Goal: Task Accomplishment & Management: Manage account settings

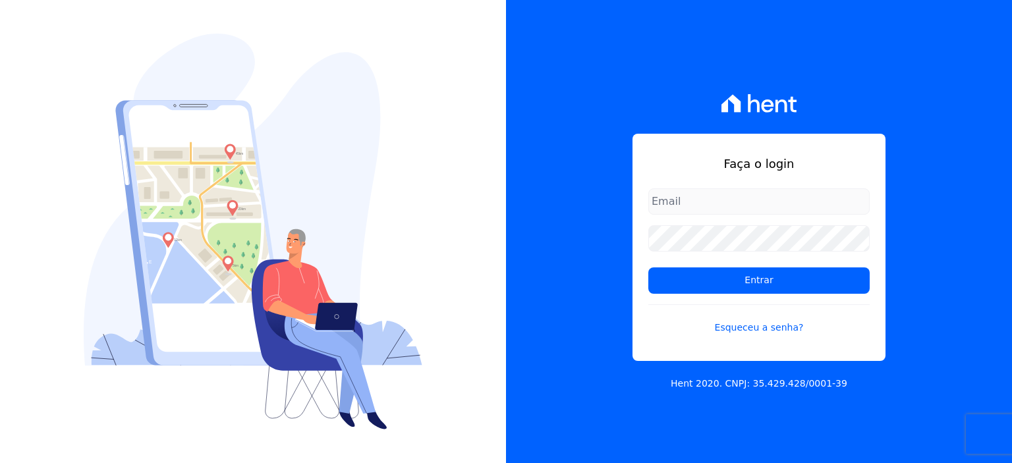
click at [706, 206] on input "email" at bounding box center [758, 201] width 221 height 26
type input "[EMAIL_ADDRESS][DOMAIN_NAME]"
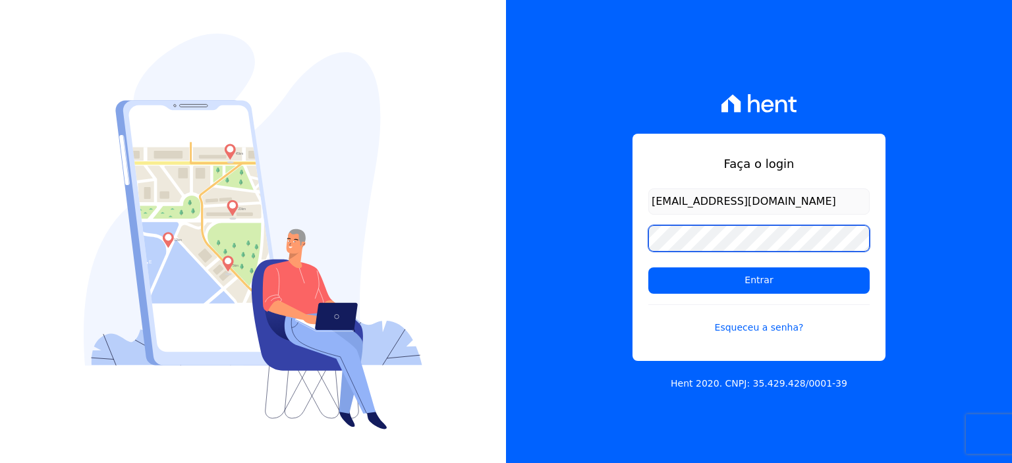
click at [648, 267] on input "Entrar" at bounding box center [758, 280] width 221 height 26
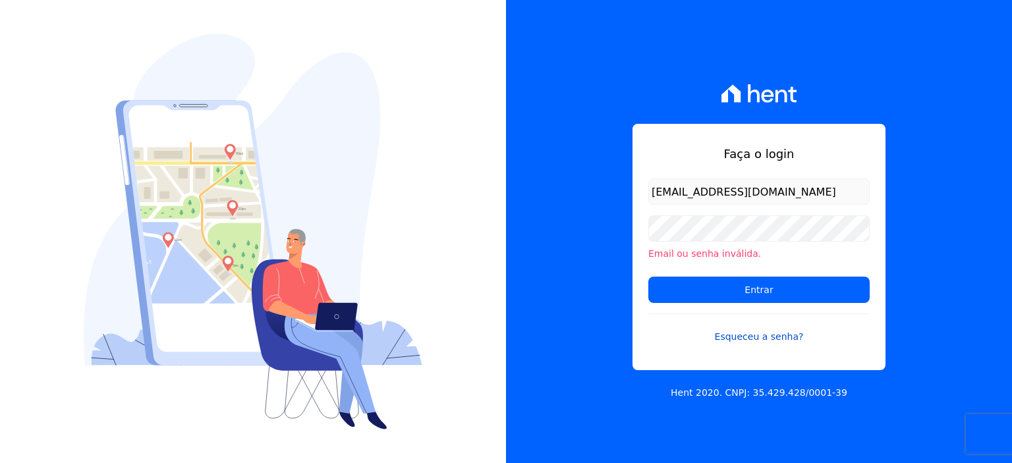
click at [770, 339] on link "Esqueceu a senha?" at bounding box center [758, 329] width 221 height 30
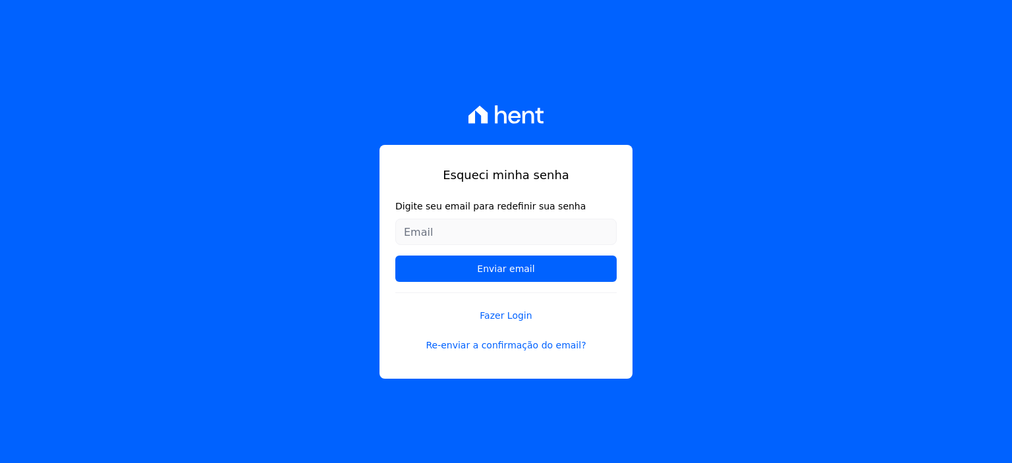
drag, startPoint x: 470, startPoint y: 245, endPoint x: 463, endPoint y: 232, distance: 14.7
click at [469, 244] on form "Digite seu email para redefinir sua senha Enviar email" at bounding box center [505, 246] width 221 height 93
click at [463, 232] on input "Digite seu email para redefinir sua senha" at bounding box center [505, 232] width 221 height 26
click at [487, 234] on input "Digite seu email para redefinir sua senha" at bounding box center [505, 232] width 221 height 26
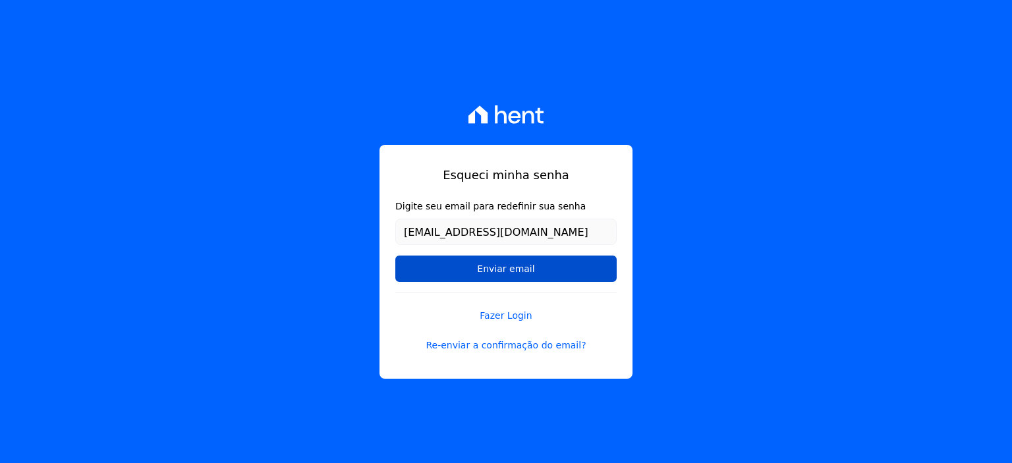
click at [520, 267] on input "Enviar email" at bounding box center [505, 269] width 221 height 26
click at [510, 268] on input "Enviar email" at bounding box center [505, 269] width 221 height 26
click at [472, 260] on input "Enviar email" at bounding box center [505, 269] width 221 height 26
click at [478, 271] on input "Enviar email" at bounding box center [505, 269] width 221 height 26
click at [480, 267] on input "Enviar email" at bounding box center [505, 269] width 221 height 26
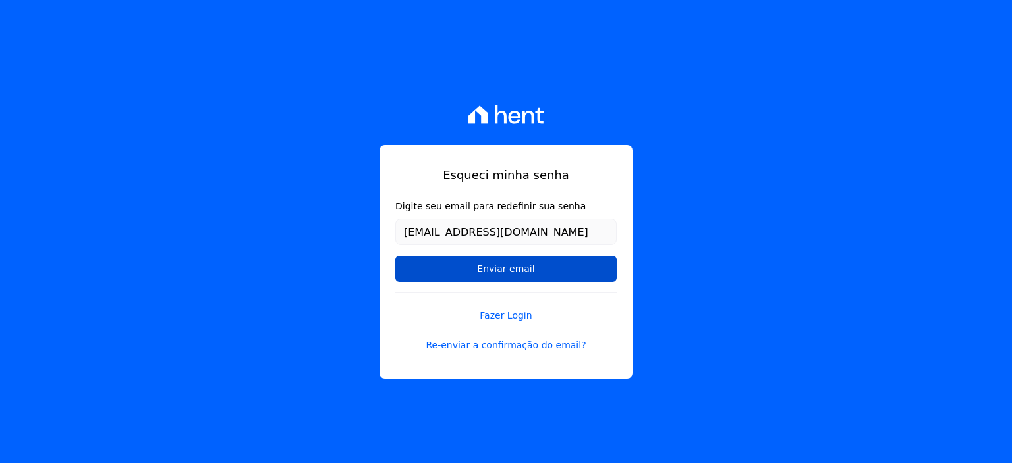
click at [529, 271] on input "Enviar email" at bounding box center [505, 269] width 221 height 26
click at [538, 264] on input "Enviar email" at bounding box center [505, 269] width 221 height 26
click at [543, 273] on input "Enviar email" at bounding box center [505, 269] width 221 height 26
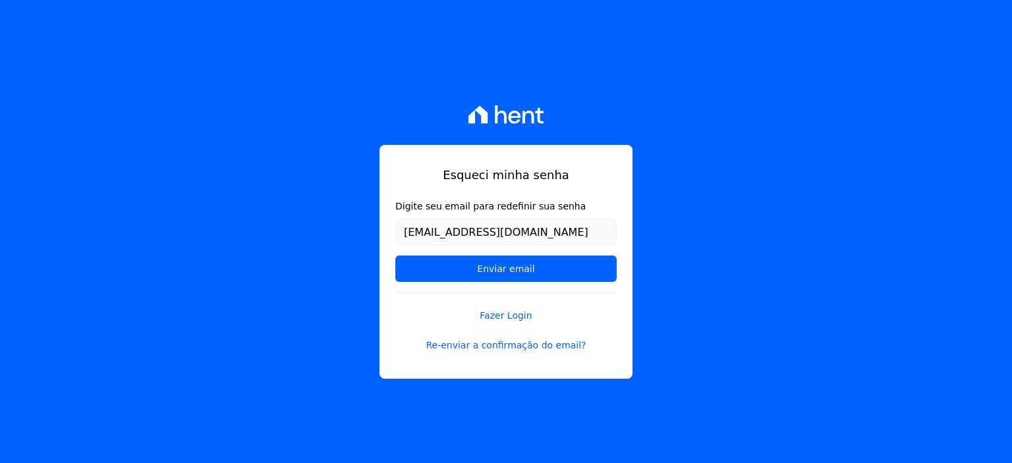
drag, startPoint x: 543, startPoint y: 274, endPoint x: 540, endPoint y: 250, distance: 24.6
click at [544, 276] on input "Enviar email" at bounding box center [505, 269] width 221 height 26
click at [555, 223] on input "[EMAIL_ADDRESS][DOMAIN_NAME]" at bounding box center [505, 232] width 221 height 26
click at [395, 256] on input "Enviar email" at bounding box center [505, 269] width 221 height 26
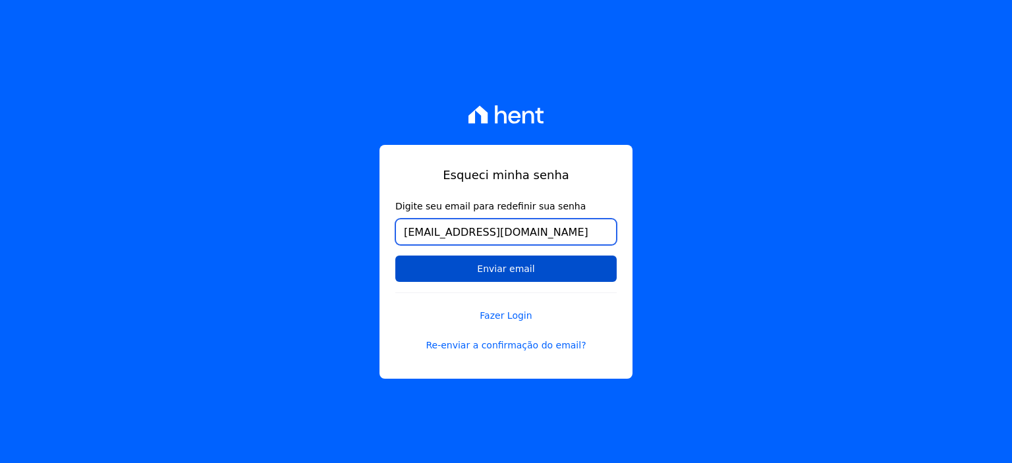
click at [395, 256] on input "Enviar email" at bounding box center [505, 269] width 221 height 26
click at [445, 269] on input "Enviar email" at bounding box center [505, 269] width 221 height 26
click at [443, 265] on input "Enviar email" at bounding box center [505, 269] width 221 height 26
click at [498, 276] on input "Enviar email" at bounding box center [505, 269] width 221 height 26
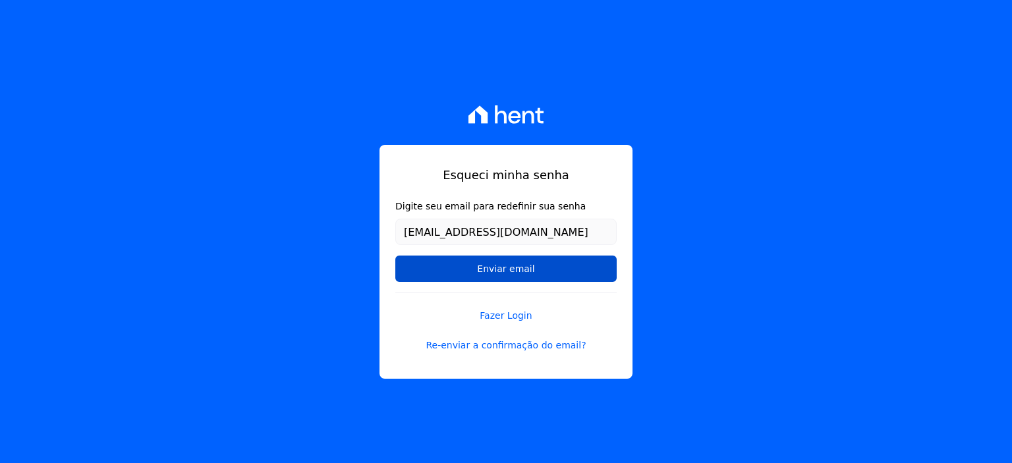
click at [500, 265] on input "Enviar email" at bounding box center [505, 269] width 221 height 26
click at [500, 267] on input "Enviar email" at bounding box center [505, 269] width 221 height 26
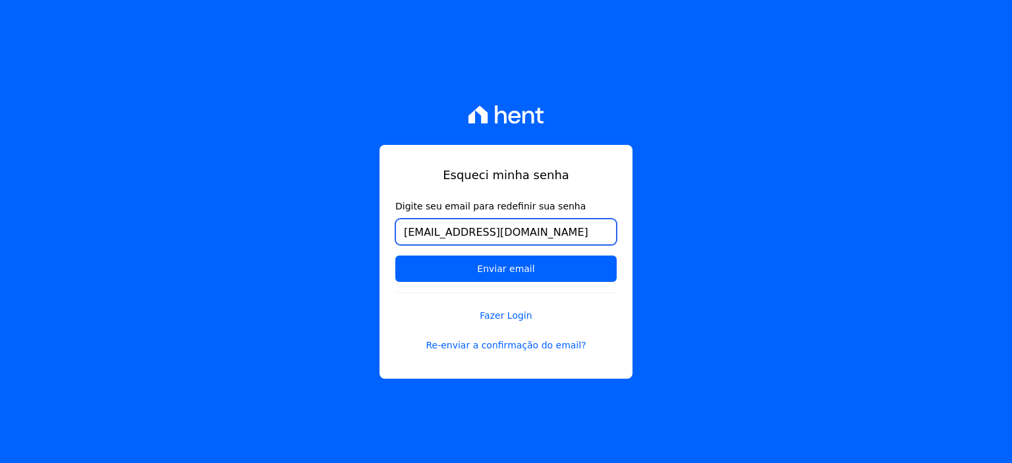
click at [550, 229] on input "[EMAIL_ADDRESS][DOMAIN_NAME]" at bounding box center [505, 232] width 221 height 26
drag, startPoint x: 555, startPoint y: 239, endPoint x: 0, endPoint y: 133, distance: 565.4
click at [0, 133] on div "Esqueci minha senha Digite seu email para redefinir sua senha miriellemfranco9@…" at bounding box center [506, 231] width 1012 height 463
type input ","
type input "m"
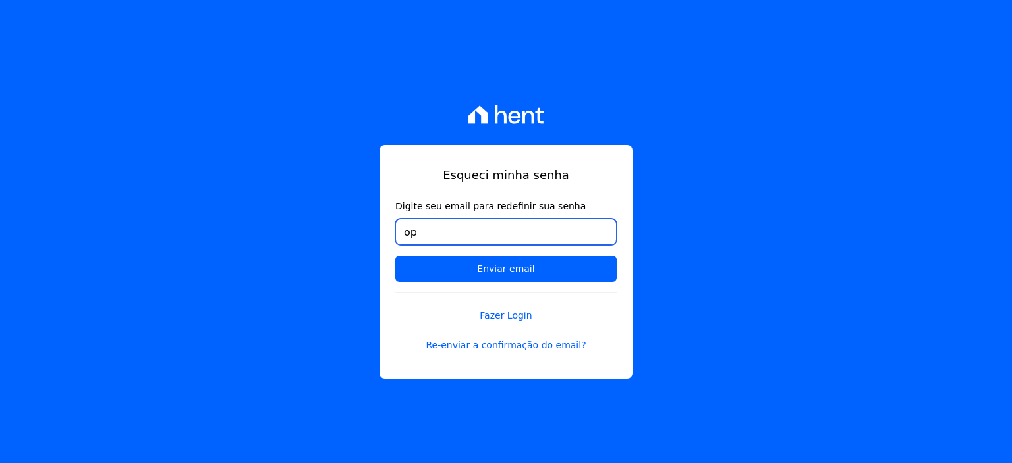
type input "o"
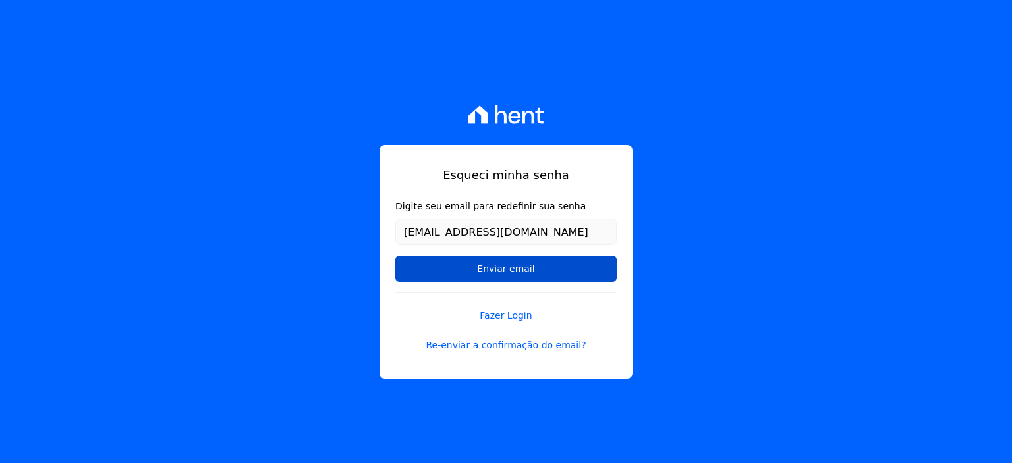
click at [462, 279] on input "Enviar email" at bounding box center [505, 269] width 221 height 26
click at [466, 264] on input "Enviar email" at bounding box center [505, 269] width 221 height 26
click at [465, 258] on input "Enviar email" at bounding box center [505, 269] width 221 height 26
drag, startPoint x: 530, startPoint y: 287, endPoint x: 511, endPoint y: 274, distance: 22.3
click at [514, 279] on form "Digite seu email para redefinir sua senha nevespapelarialltda@gmail.com Enviar …" at bounding box center [505, 246] width 221 height 93
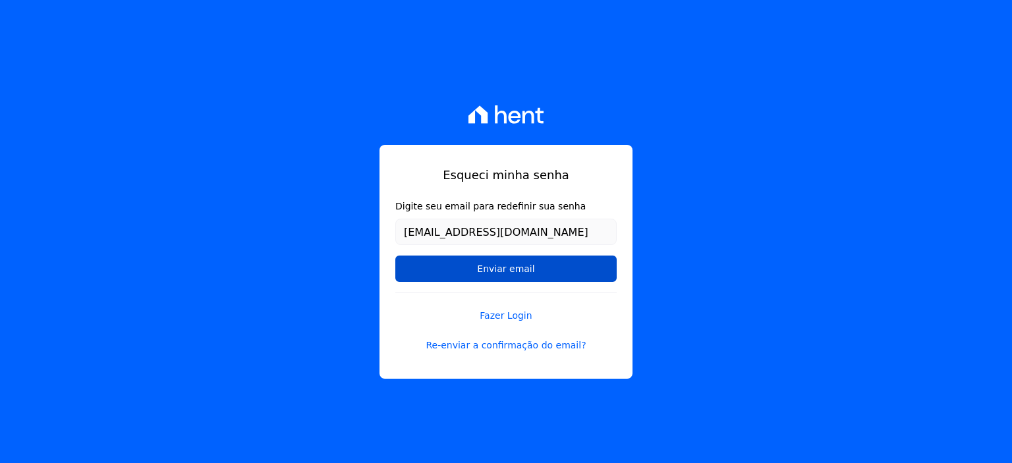
click at [511, 273] on input "Enviar email" at bounding box center [505, 269] width 221 height 26
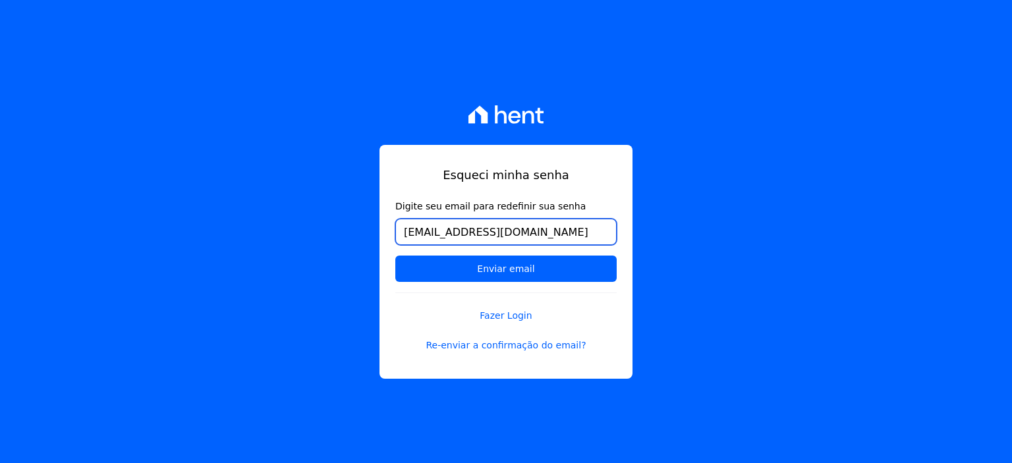
click at [583, 234] on input "nevespapelarialltda@gmail.com" at bounding box center [505, 232] width 221 height 26
drag, startPoint x: 502, startPoint y: 223, endPoint x: 72, endPoint y: 202, distance: 430.7
click at [74, 205] on div "Esqueci minha senha Digite seu email para redefinir sua senha miriellemfranco9@…" at bounding box center [506, 231] width 1012 height 463
type input "[EMAIL_ADDRESS][DOMAIN_NAME]"
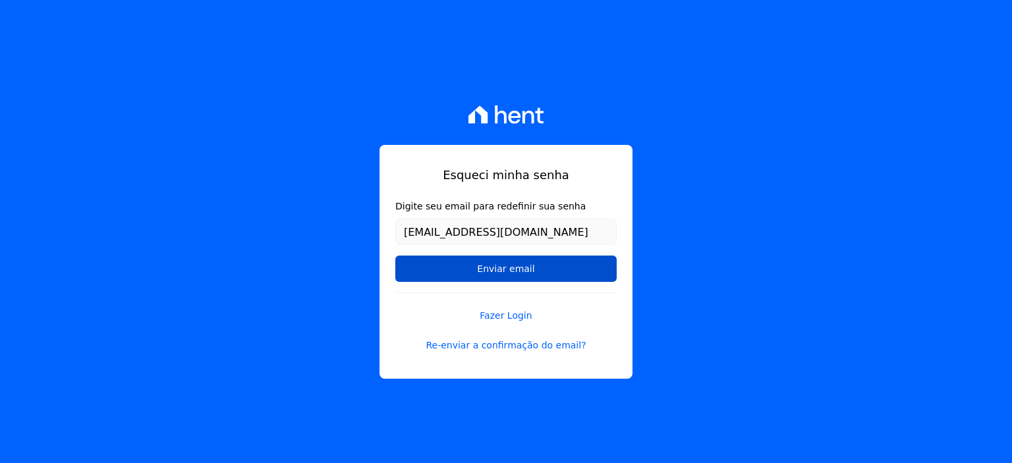
click at [511, 271] on input "Enviar email" at bounding box center [505, 269] width 221 height 26
click at [511, 272] on input "Enviar email" at bounding box center [505, 269] width 221 height 26
click at [501, 263] on input "Enviar email" at bounding box center [505, 269] width 221 height 26
click at [495, 268] on input "Enviar email" at bounding box center [505, 269] width 221 height 26
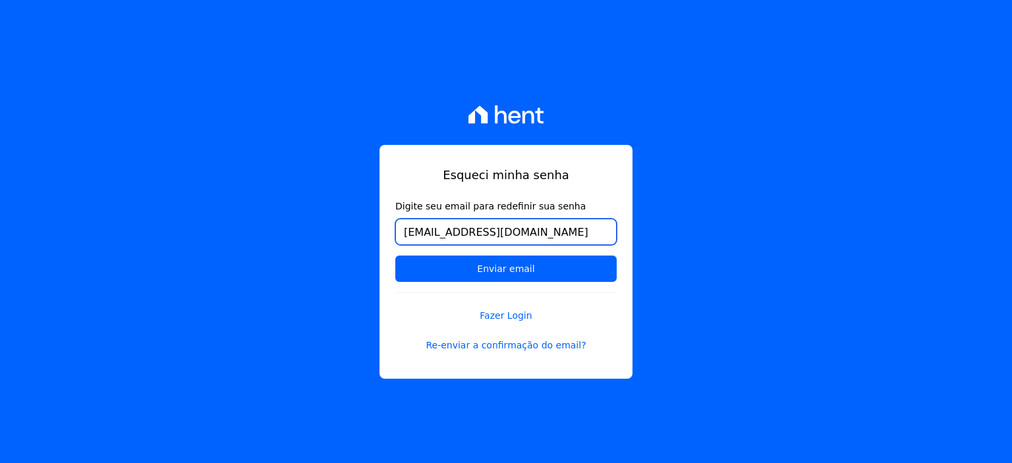
click at [587, 229] on input "[EMAIL_ADDRESS][DOMAIN_NAME]" at bounding box center [505, 232] width 221 height 26
click at [395, 256] on input "Enviar email" at bounding box center [505, 269] width 221 height 26
click at [627, 179] on div "Esqueci minha senha Digite seu email para redefinir sua senha nevespapelarialtd…" at bounding box center [505, 262] width 253 height 234
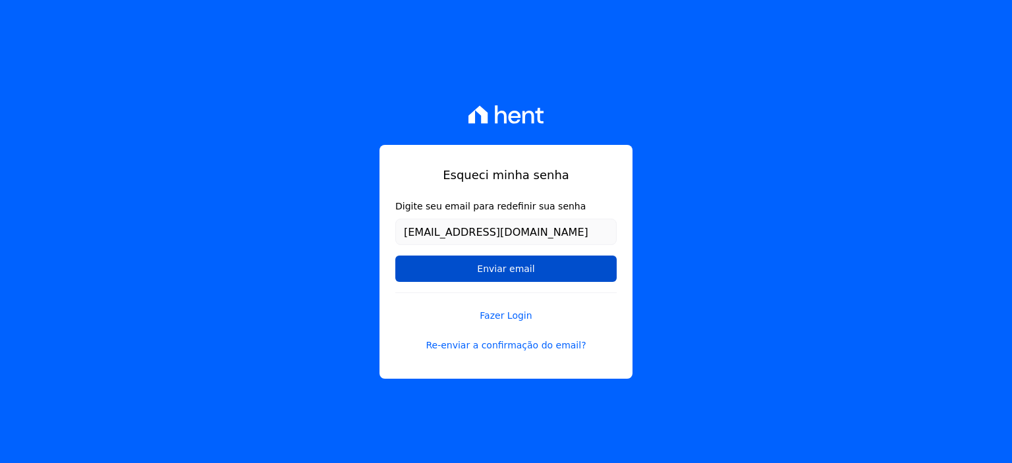
drag, startPoint x: 576, startPoint y: 262, endPoint x: 575, endPoint y: 277, distance: 15.2
click at [575, 275] on input "Enviar email" at bounding box center [505, 269] width 221 height 26
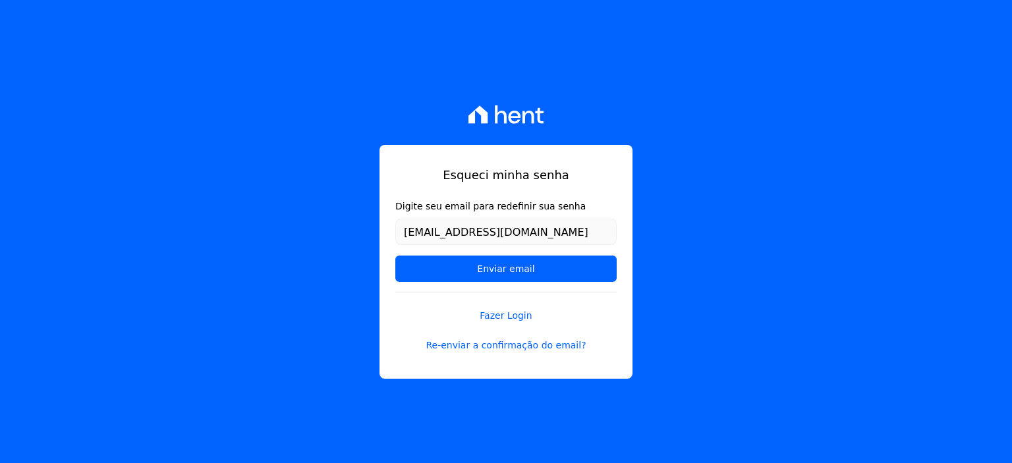
click at [547, 250] on form "Digite seu email para redefinir sua senha nevespapelarialtda@gmail.com Enviar e…" at bounding box center [505, 246] width 221 height 93
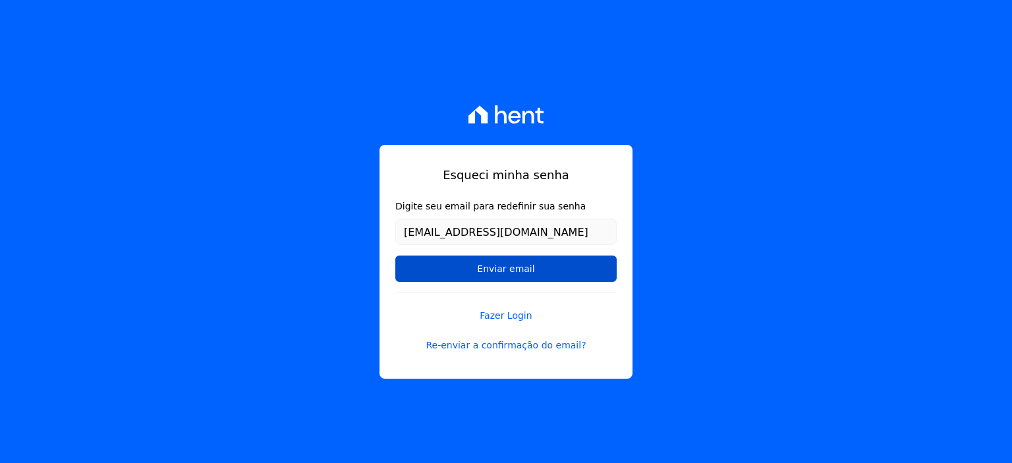
click at [545, 261] on input "Enviar email" at bounding box center [505, 269] width 221 height 26
drag, startPoint x: 543, startPoint y: 265, endPoint x: 536, endPoint y: 275, distance: 12.1
click at [544, 266] on input "Enviar email" at bounding box center [505, 269] width 221 height 26
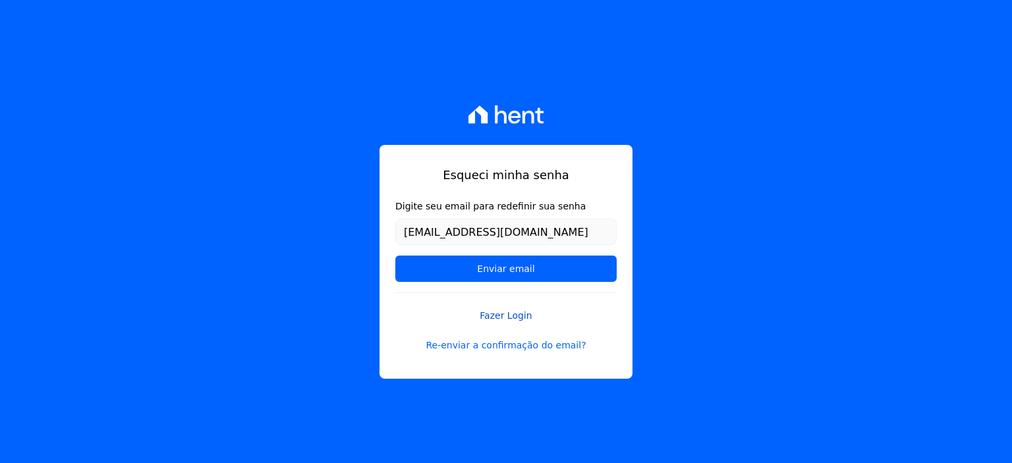
click at [501, 318] on link "Fazer Login" at bounding box center [505, 307] width 221 height 30
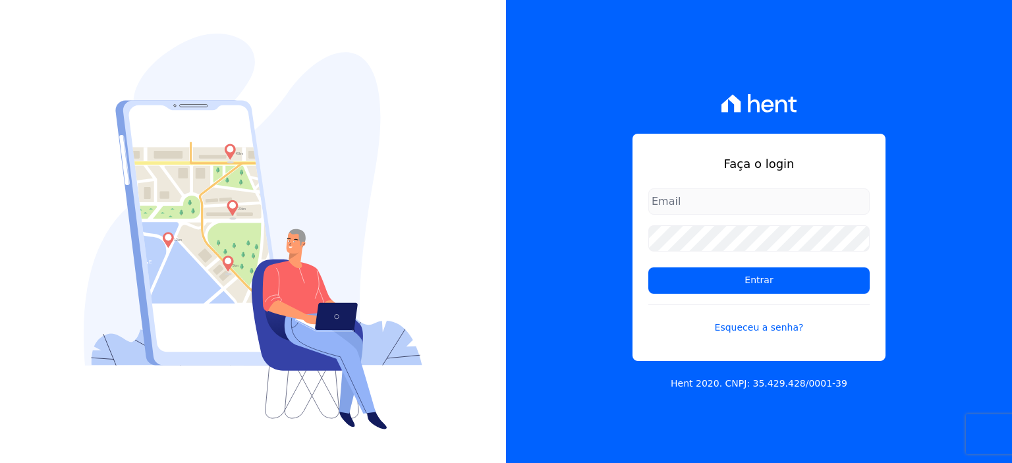
click at [816, 202] on input "email" at bounding box center [758, 201] width 221 height 26
click at [812, 200] on input "email" at bounding box center [758, 201] width 221 height 26
type input "miriellemfranco9@gmail.com"
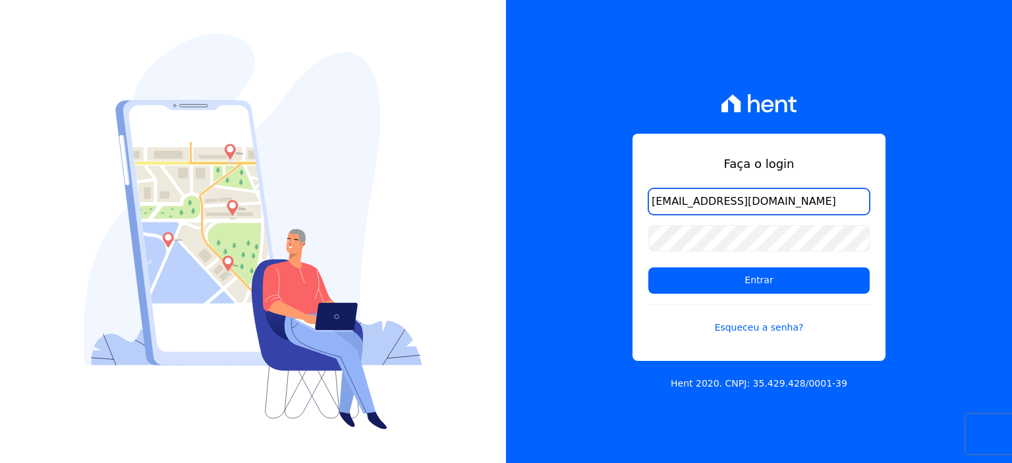
drag, startPoint x: 808, startPoint y: 189, endPoint x: 50, endPoint y: 148, distance: 758.7
click at [50, 148] on div "Faça o login miriellemfranco9@gmail.com Entrar Esqueceu a senha? Hent 2020. CNP…" at bounding box center [506, 231] width 1012 height 463
click at [638, 393] on div "Faça o login miriellemfranco9@gmail.com Entrar Esqueceu a senha? Hent 2020. CNP…" at bounding box center [759, 231] width 506 height 463
click at [762, 324] on link "Esqueceu a senha?" at bounding box center [758, 319] width 221 height 30
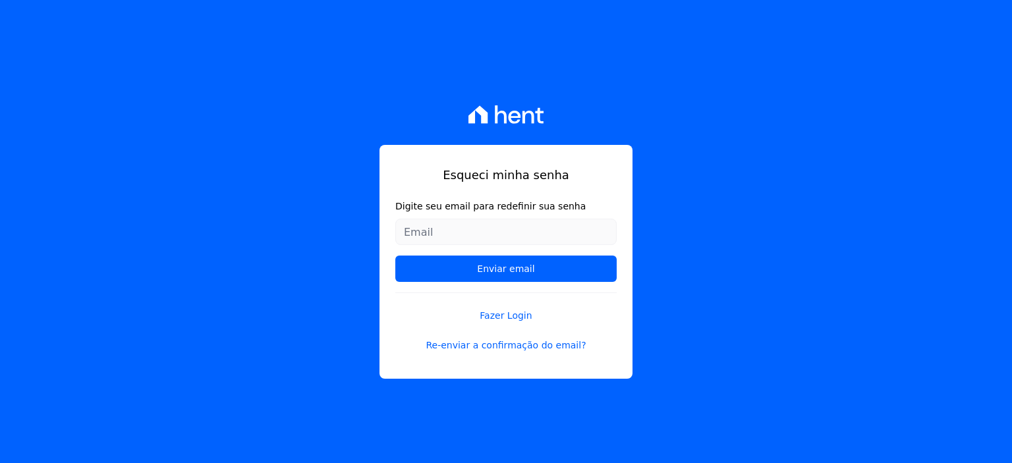
drag, startPoint x: 514, startPoint y: 231, endPoint x: 503, endPoint y: 233, distance: 10.6
click at [513, 231] on input "Digite seu email para redefinir sua senha" at bounding box center [505, 232] width 221 height 26
type input "[EMAIL_ADDRESS][DOMAIN_NAME]"
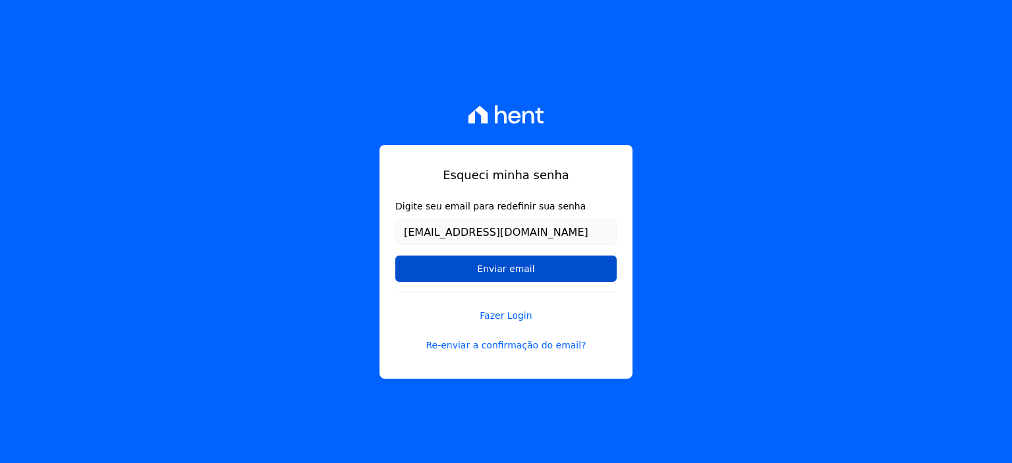
click at [507, 263] on input "Enviar email" at bounding box center [505, 269] width 221 height 26
click at [511, 267] on input "Enviar email" at bounding box center [505, 269] width 221 height 26
click at [511, 268] on input "Enviar email" at bounding box center [505, 269] width 221 height 26
click at [511, 271] on input "Enviar email" at bounding box center [505, 269] width 221 height 26
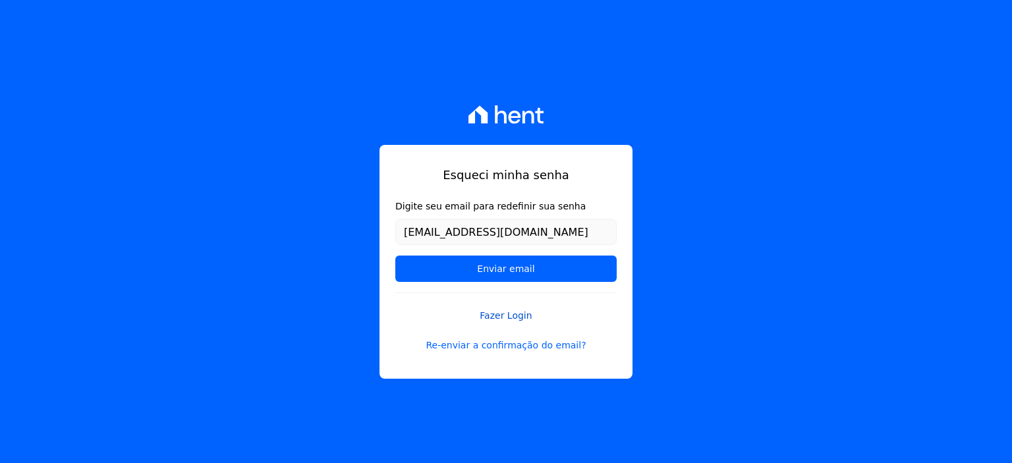
click at [519, 313] on link "Fazer Login" at bounding box center [505, 307] width 221 height 30
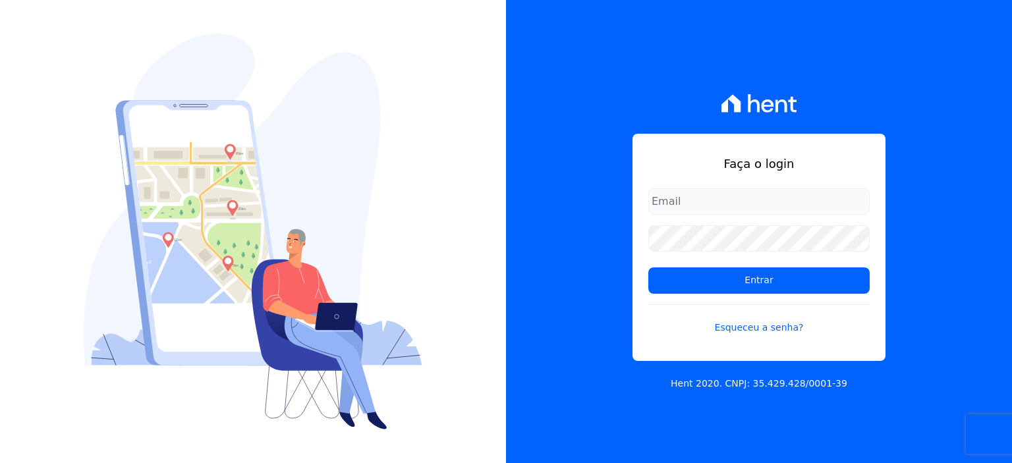
click at [756, 202] on input "email" at bounding box center [758, 201] width 221 height 26
type input "[EMAIL_ADDRESS][DOMAIN_NAME]"
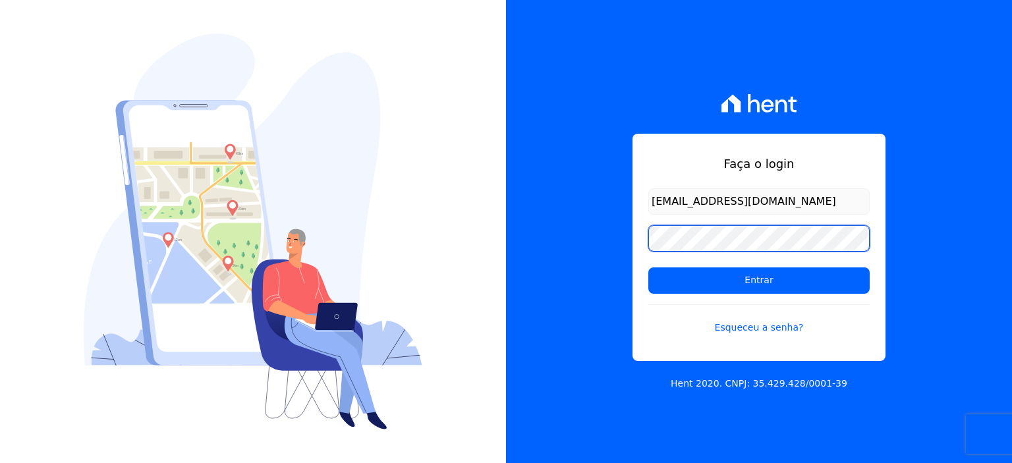
click at [648, 267] on input "Entrar" at bounding box center [758, 280] width 221 height 26
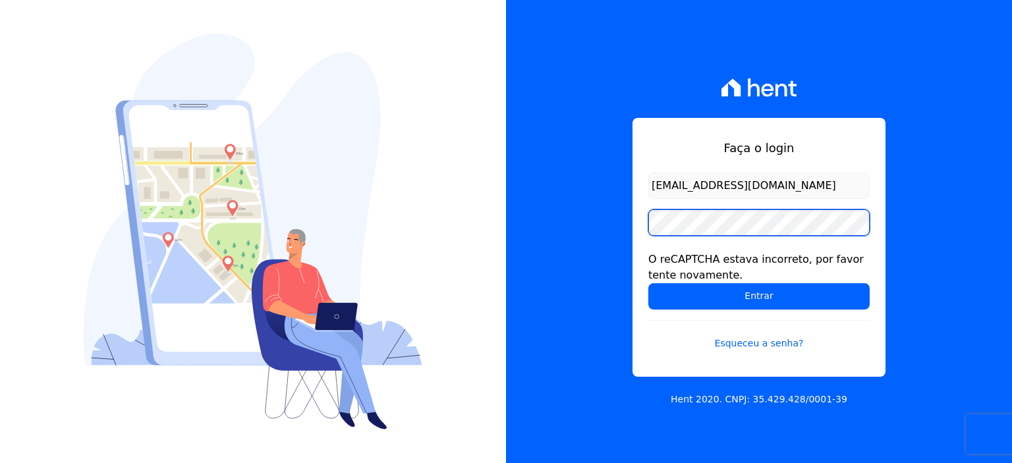
click at [648, 283] on input "Entrar" at bounding box center [758, 296] width 221 height 26
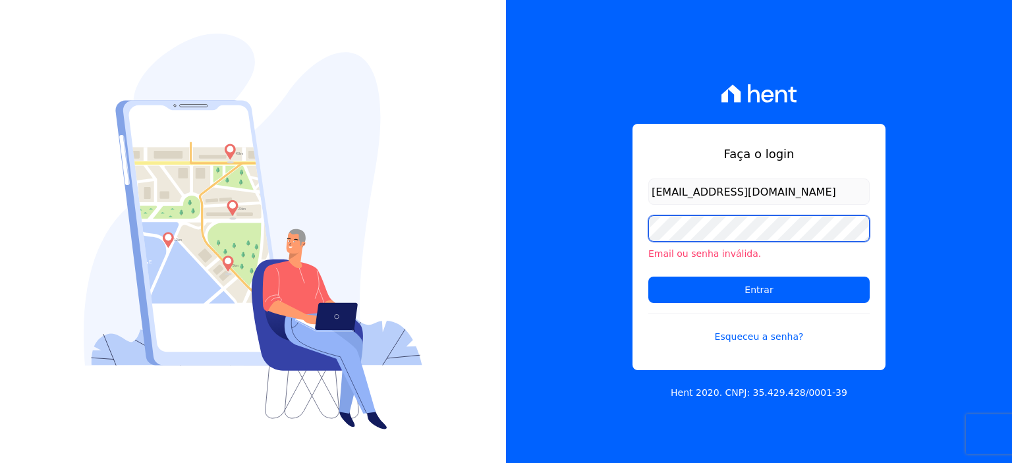
click at [648, 277] on input "Entrar" at bounding box center [758, 290] width 221 height 26
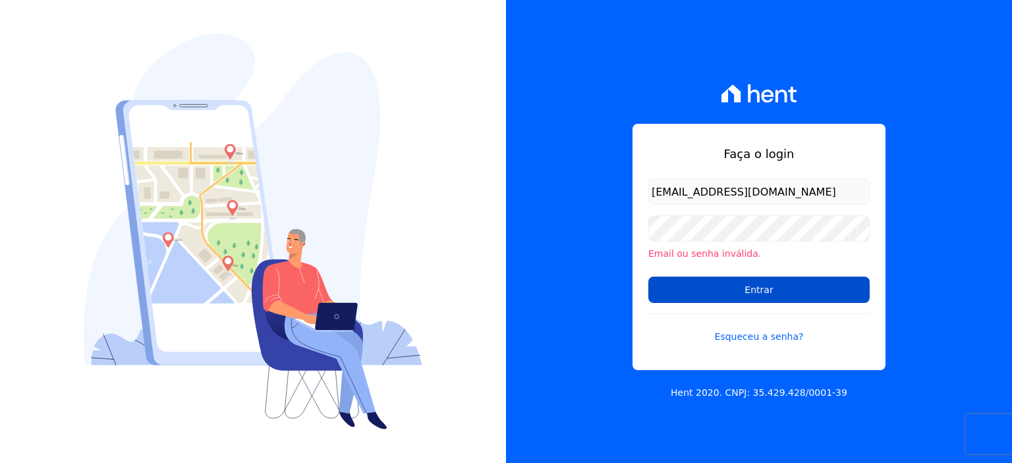
click at [783, 291] on input "Entrar" at bounding box center [758, 290] width 221 height 26
